Goal: Find specific page/section: Find specific page/section

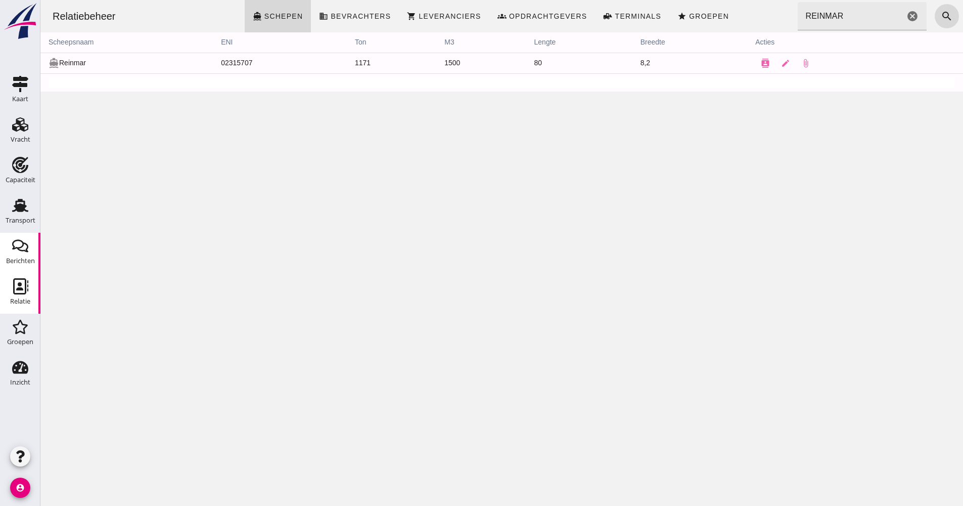
click at [19, 238] on icon "Berichten" at bounding box center [20, 246] width 16 height 16
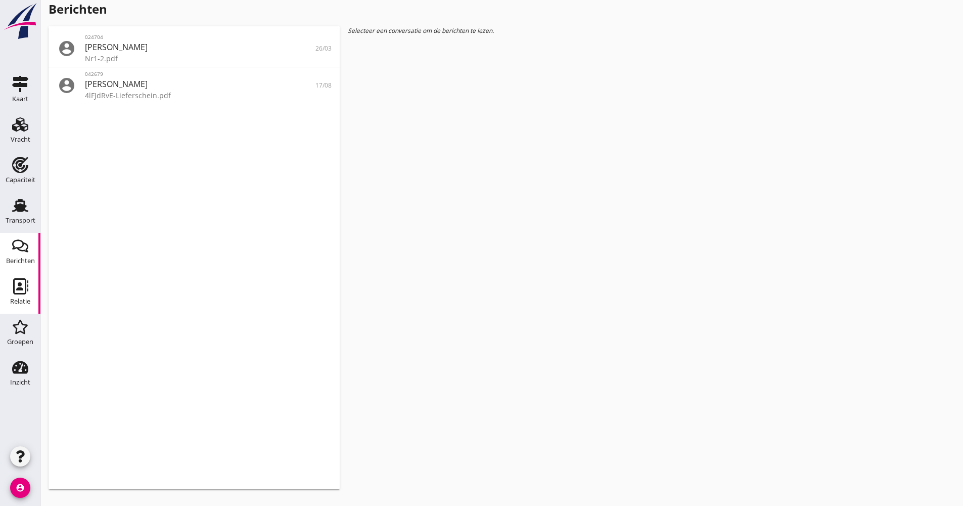
drag, startPoint x: 20, startPoint y: 283, endPoint x: 266, endPoint y: 218, distance: 254.4
click at [20, 283] on use at bounding box center [20, 286] width 15 height 16
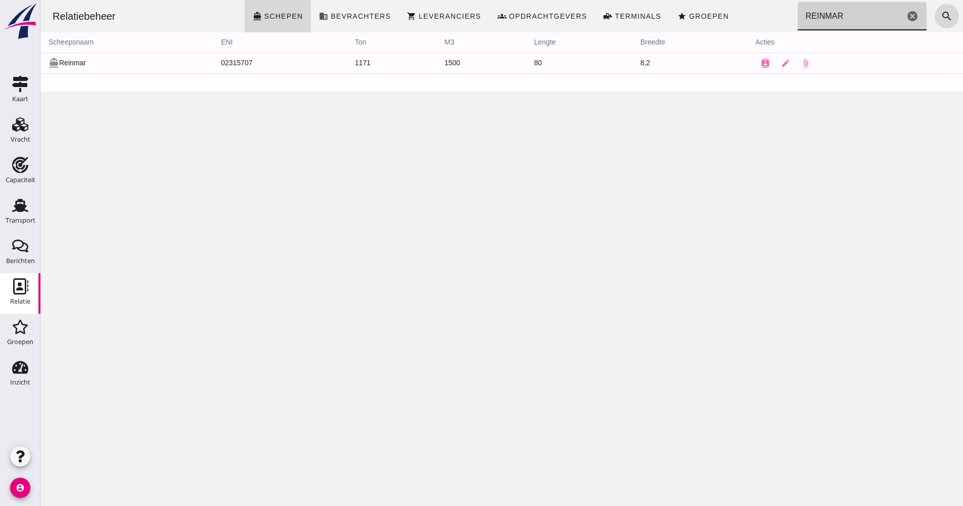
drag, startPoint x: 856, startPoint y: 17, endPoint x: 779, endPoint y: 16, distance: 77.9
click at [779, 16] on div "Relatiebeheer directions_boat Schepen business Bevrachters shopping_cart Levera…" at bounding box center [501, 16] width 915 height 32
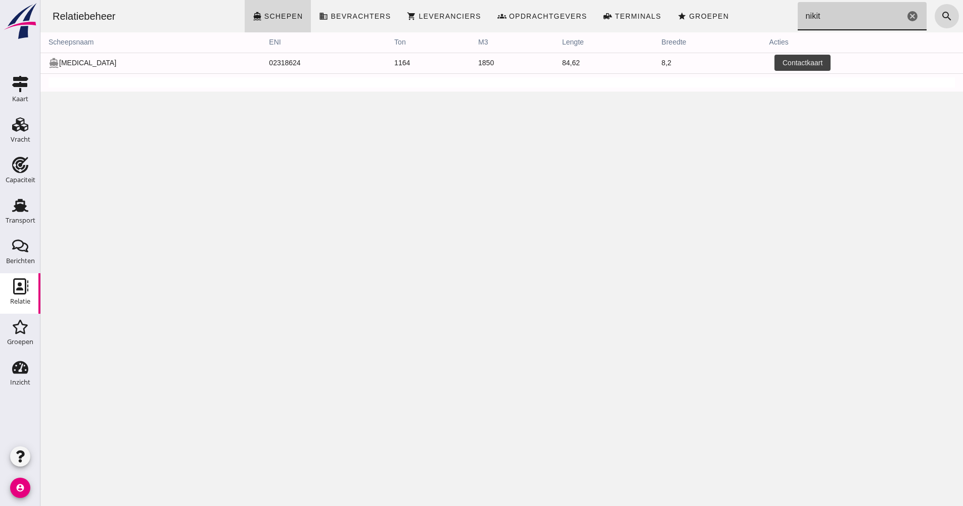
type input "nikit"
click at [775, 65] on icon "contacts" at bounding box center [779, 63] width 9 height 9
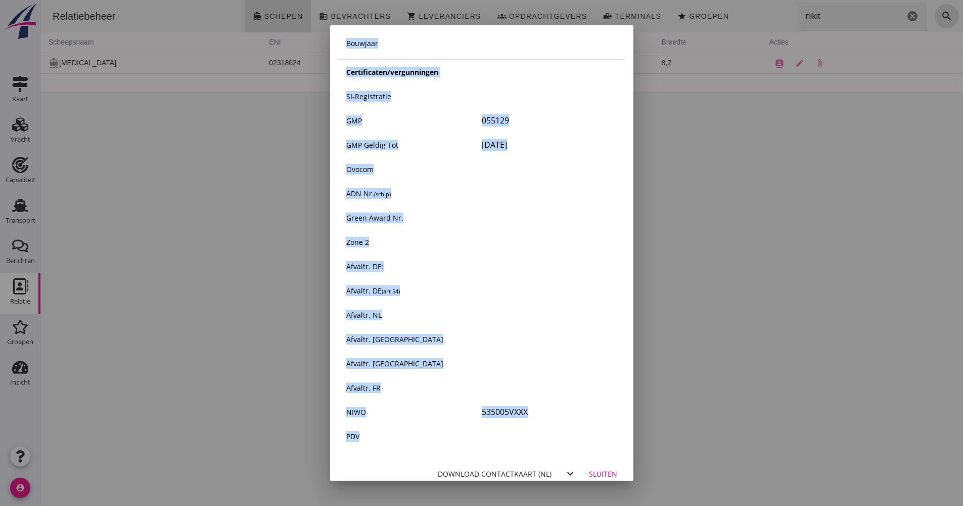
scroll to position [1599, 0]
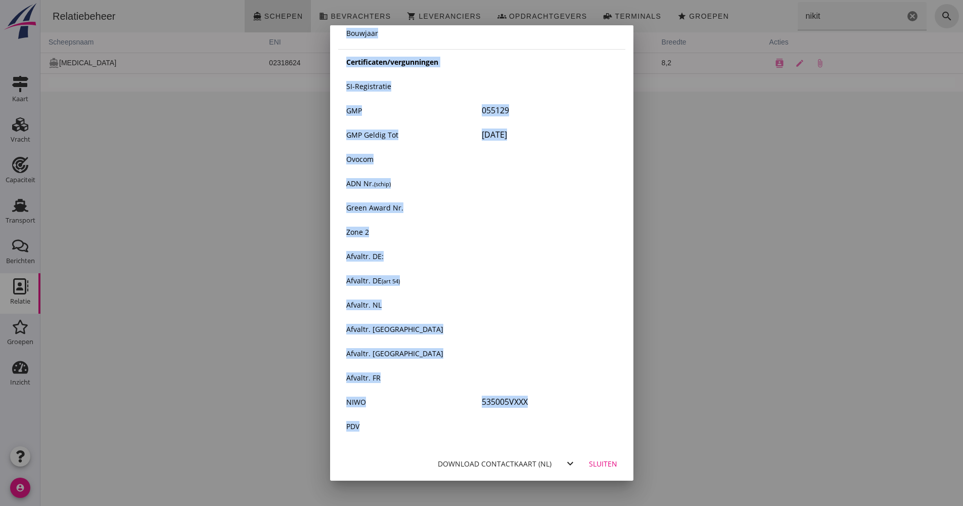
drag, startPoint x: 341, startPoint y: 100, endPoint x: 625, endPoint y: 459, distance: 457.9
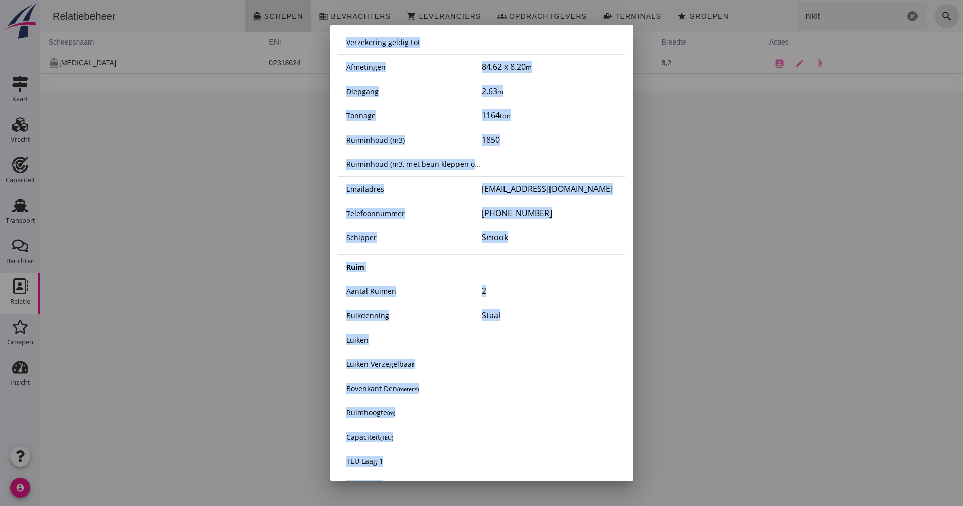
scroll to position [0, 0]
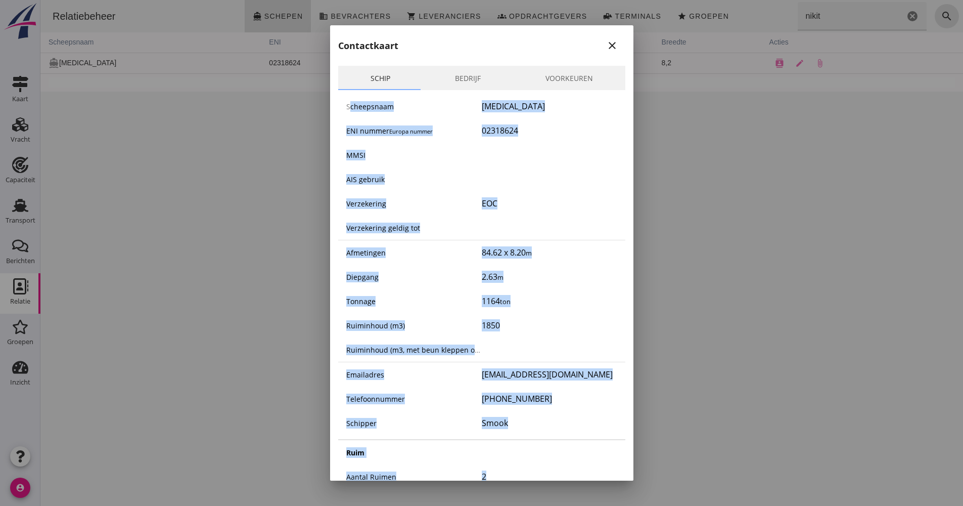
click at [573, 114] on div "Scheepsnaam [PERSON_NAME]" at bounding box center [481, 106] width 287 height 24
click at [544, 135] on div "02318624" at bounding box center [549, 130] width 135 height 12
